Goal: Transaction & Acquisition: Subscribe to service/newsletter

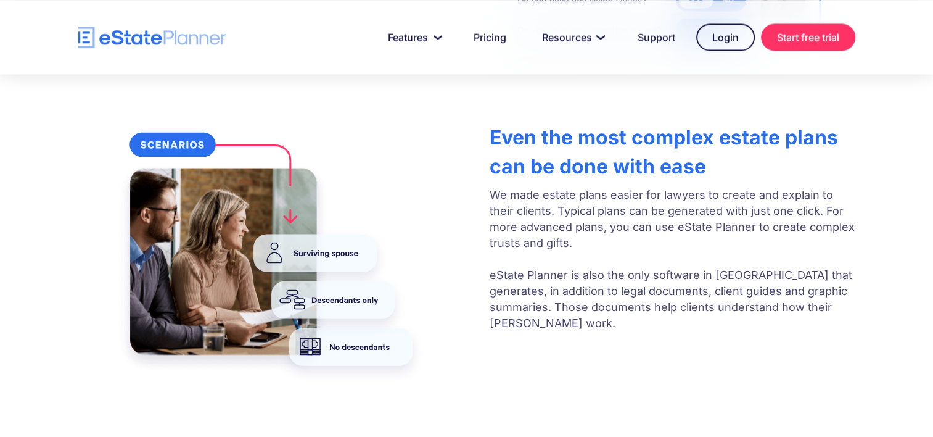
scroll to position [2158, 0]
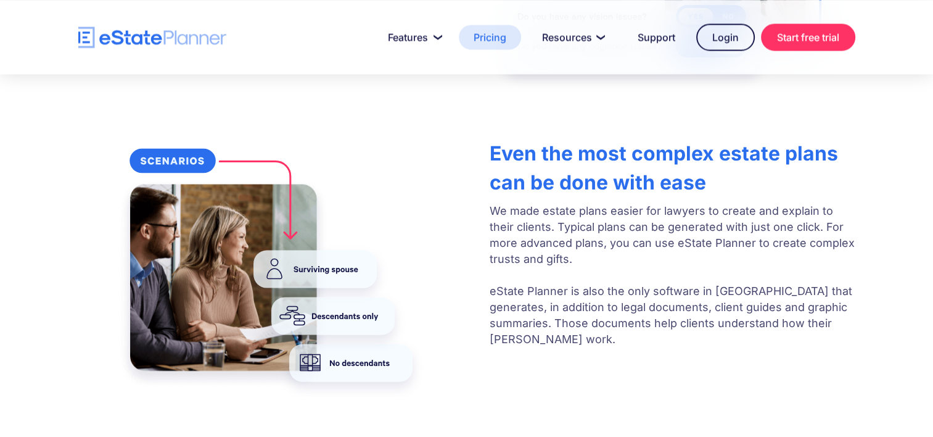
click at [483, 35] on link "Pricing" at bounding box center [490, 37] width 62 height 25
